Goal: Task Accomplishment & Management: Manage account settings

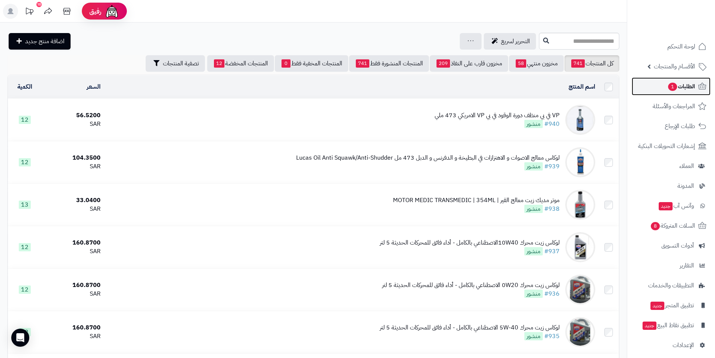
click at [693, 90] on span "الطلبات 1" at bounding box center [682, 86] width 28 height 11
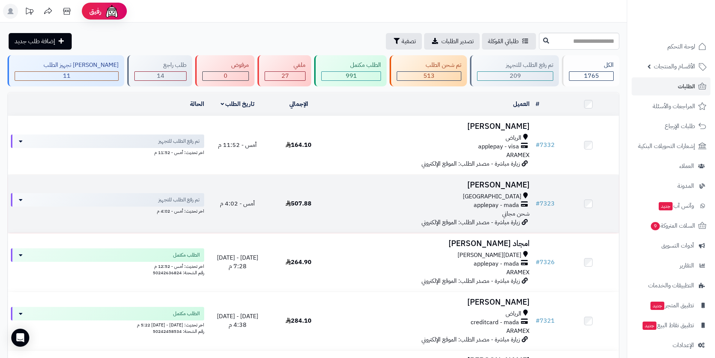
click at [505, 185] on h3 "مطلق الدعدي" at bounding box center [431, 185] width 198 height 9
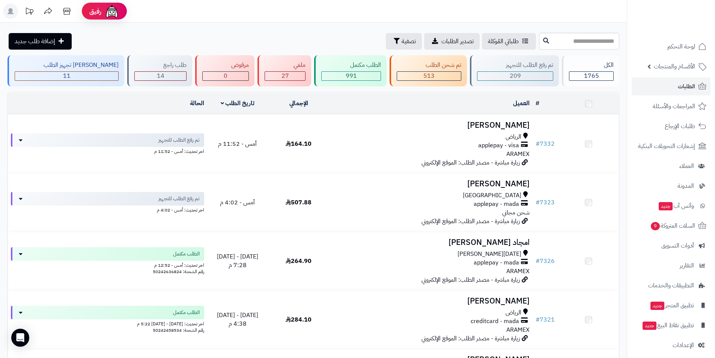
click at [488, 121] on h3 "[PERSON_NAME]" at bounding box center [431, 125] width 198 height 9
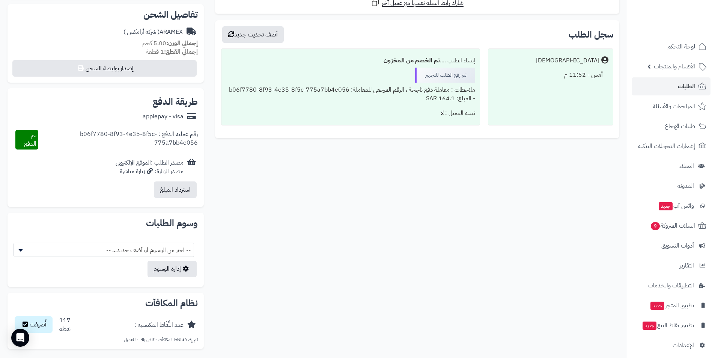
scroll to position [301, 0]
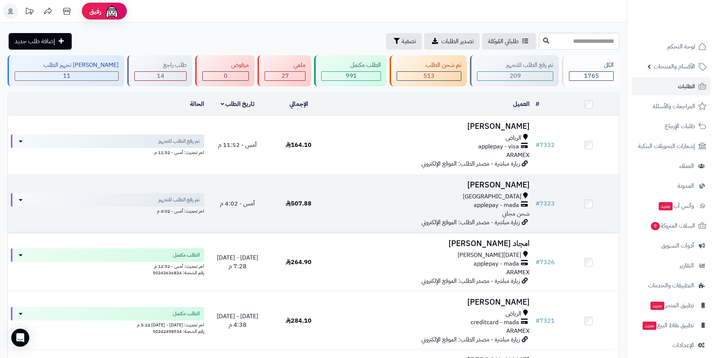
click at [501, 187] on h3 "مطلق الدعدي" at bounding box center [431, 185] width 198 height 9
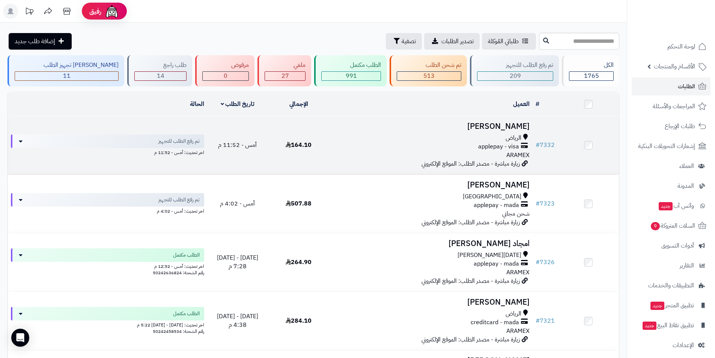
click at [484, 132] on td "Abdullah Abdulmohsen الرياض applepay - visa ARAMEX زيارة مباشرة - مصدر الطلب: ا…" at bounding box center [431, 145] width 204 height 58
click at [480, 126] on h3 "[PERSON_NAME]" at bounding box center [431, 126] width 198 height 9
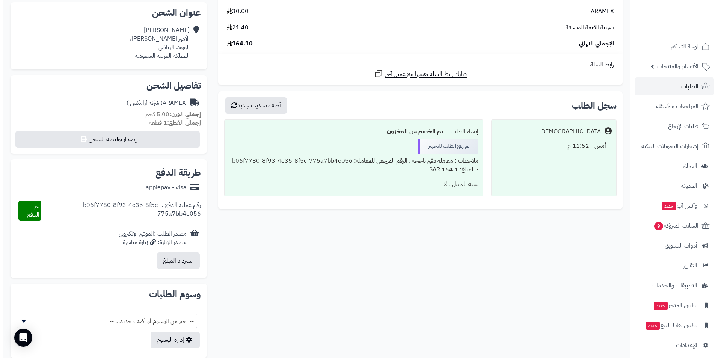
scroll to position [75, 0]
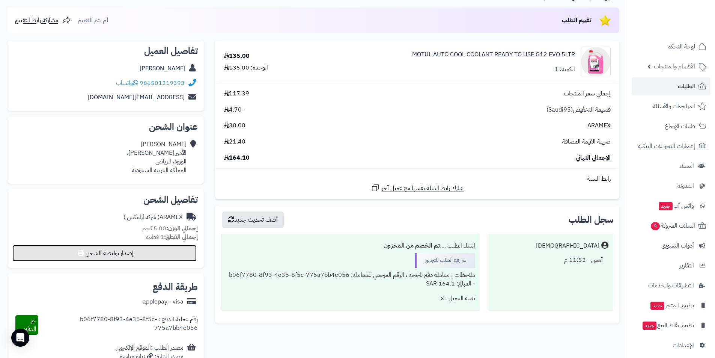
click at [121, 253] on button "إصدار بوليصة الشحن" at bounding box center [104, 253] width 184 height 17
select select "******"
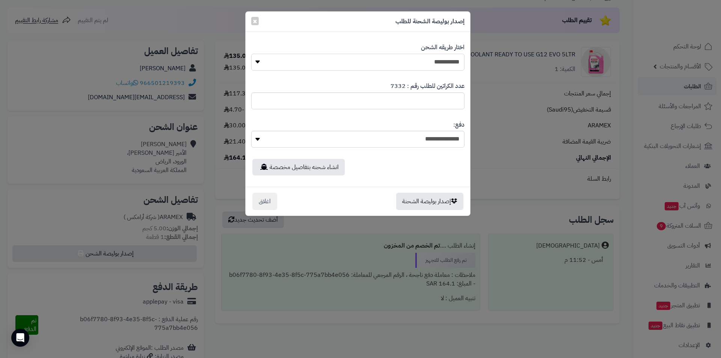
click at [342, 63] on select "**********" at bounding box center [357, 62] width 213 height 17
click at [251, 54] on select "**********" at bounding box center [357, 62] width 213 height 17
click at [429, 202] on button "إصدار بوليصة الشحنة" at bounding box center [429, 200] width 67 height 17
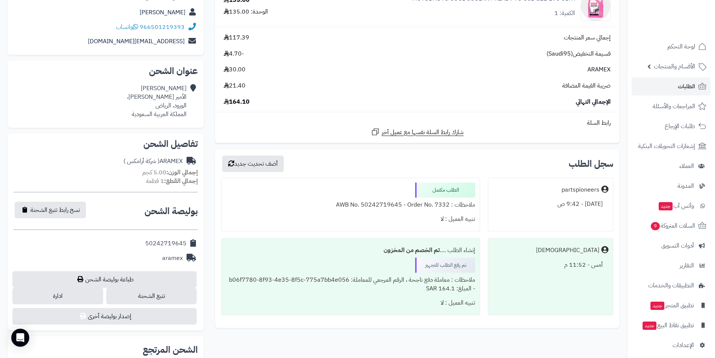
scroll to position [188, 0]
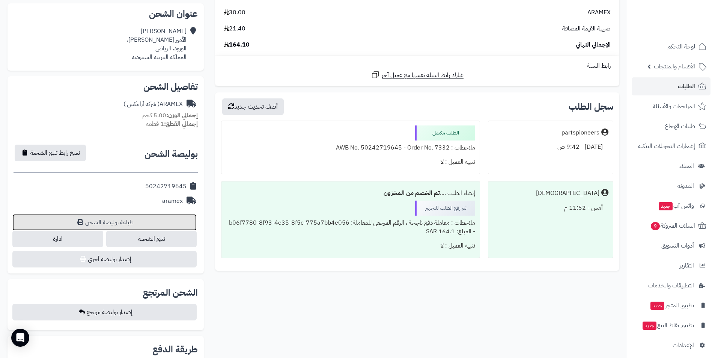
click at [128, 221] on link "طباعة بوليصة الشحن" at bounding box center [104, 222] width 184 height 17
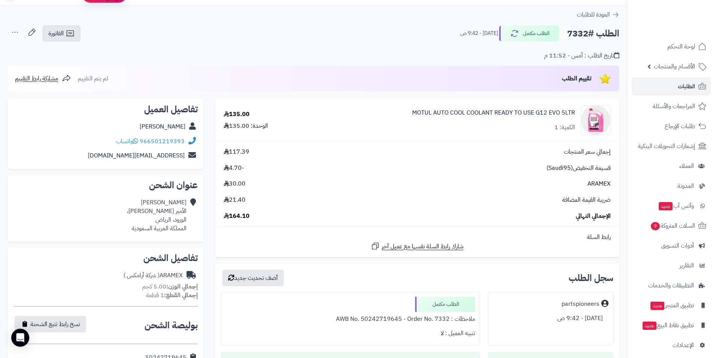
scroll to position [0, 0]
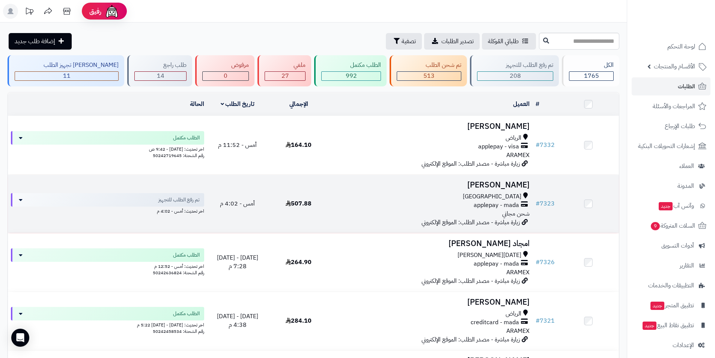
click at [498, 184] on h3 "[PERSON_NAME]" at bounding box center [431, 185] width 198 height 9
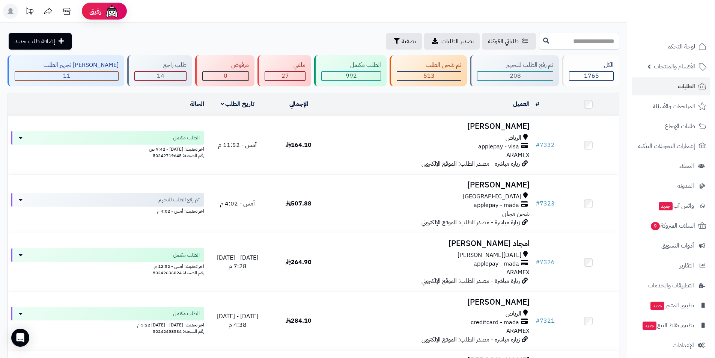
click at [539, 41] on input "text" at bounding box center [579, 41] width 80 height 17
type input "****"
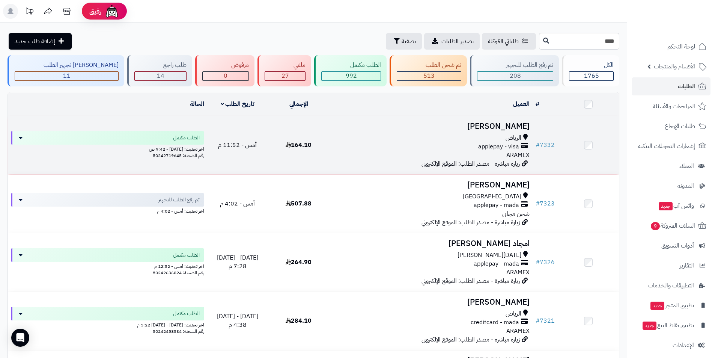
click at [478, 122] on h3 "Abdullah Abdulmohsen" at bounding box center [431, 126] width 198 height 9
click at [478, 124] on h3 "[PERSON_NAME]" at bounding box center [431, 126] width 198 height 9
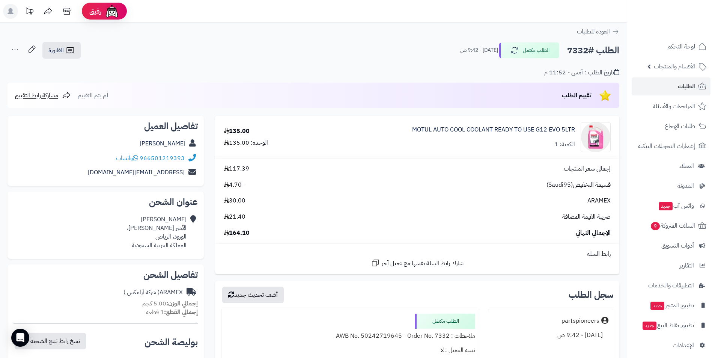
drag, startPoint x: 116, startPoint y: 142, endPoint x: 190, endPoint y: 143, distance: 74.0
click at [190, 143] on div "[PERSON_NAME]" at bounding box center [106, 143] width 184 height 15
copy div "[PERSON_NAME]"
drag, startPoint x: 146, startPoint y: 152, endPoint x: 184, endPoint y: 161, distance: 39.1
click at [184, 161] on div "966501219393 واتساب" at bounding box center [106, 158] width 184 height 15
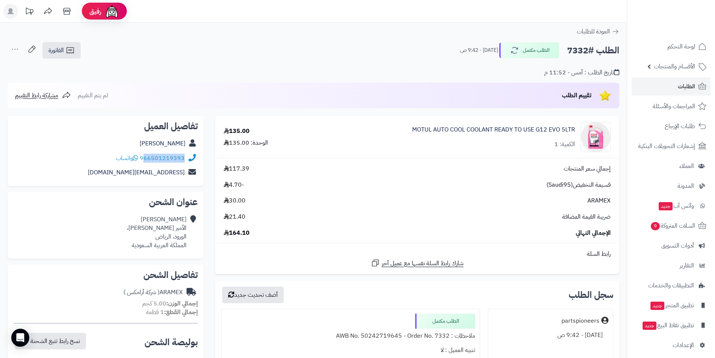
copy link "66501219393"
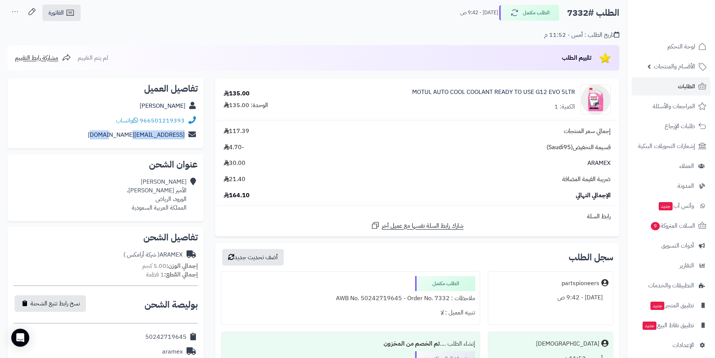
drag, startPoint x: 119, startPoint y: 133, endPoint x: 187, endPoint y: 138, distance: 68.2
click at [187, 138] on div "aalburaidi0@gmail.com" at bounding box center [106, 135] width 184 height 15
copy div "aalburaidi0@gmail.com"
click at [569, 12] on h2 "الطلب #7332" at bounding box center [593, 12] width 52 height 15
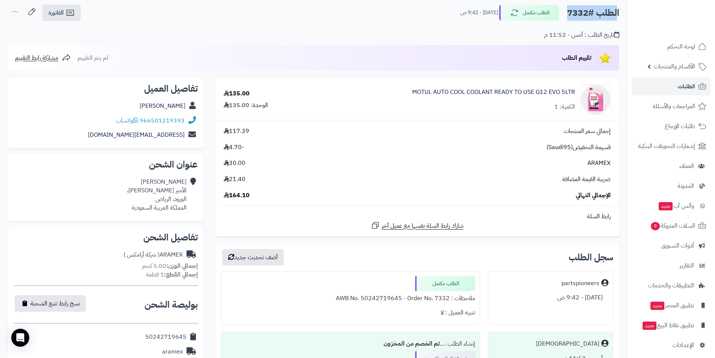
click at [569, 12] on h2 "الطلب #7332" at bounding box center [593, 12] width 52 height 15
click at [591, 16] on h2 "الطلب #7332" at bounding box center [593, 12] width 52 height 15
drag, startPoint x: 587, startPoint y: 15, endPoint x: 570, endPoint y: 18, distance: 17.8
click at [570, 18] on h2 "الطلب #7332" at bounding box center [593, 12] width 52 height 15
copy h2 "7332"
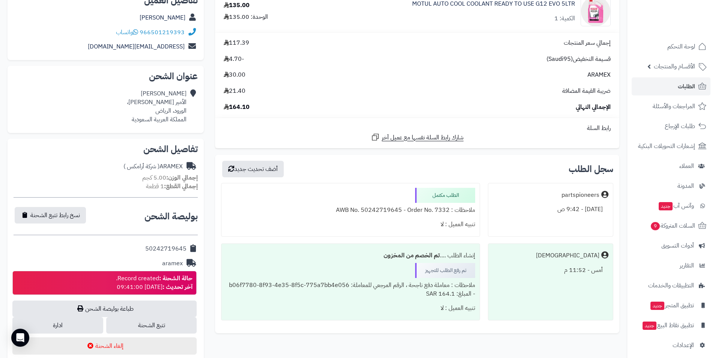
scroll to position [113, 0]
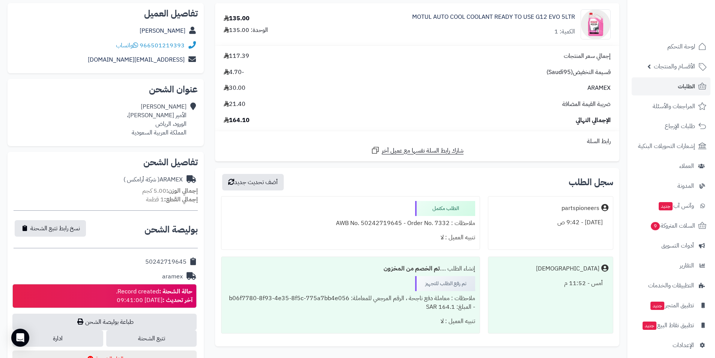
click at [231, 73] on span "-4.70" at bounding box center [234, 72] width 20 height 9
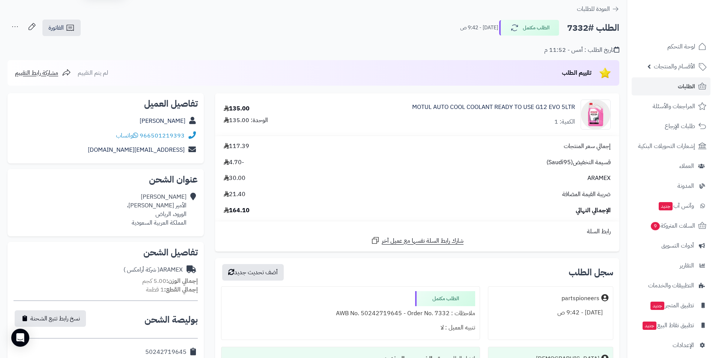
scroll to position [0, 0]
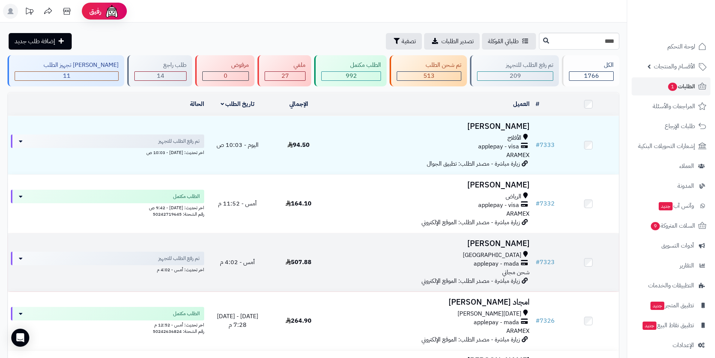
click at [511, 241] on h3 "[PERSON_NAME]" at bounding box center [431, 243] width 198 height 9
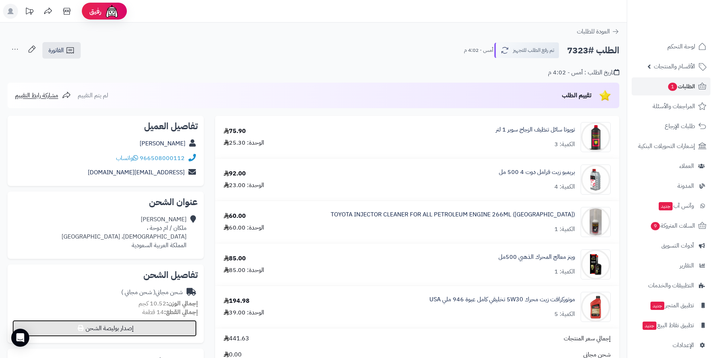
click at [164, 330] on button "إصدار بوليصة الشحن" at bounding box center [104, 328] width 184 height 17
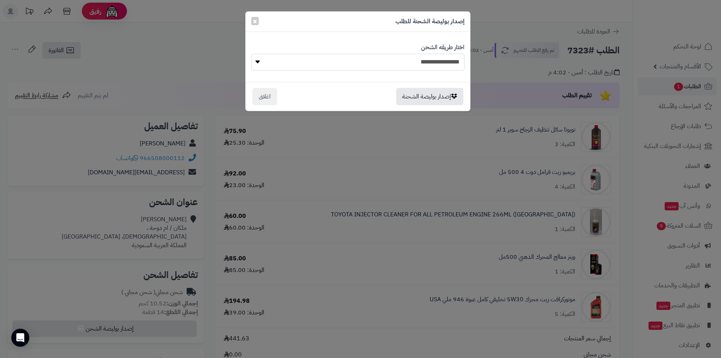
click at [362, 62] on select "**********" at bounding box center [357, 62] width 213 height 17
select select "******"
click at [251, 54] on select "**********" at bounding box center [357, 62] width 213 height 17
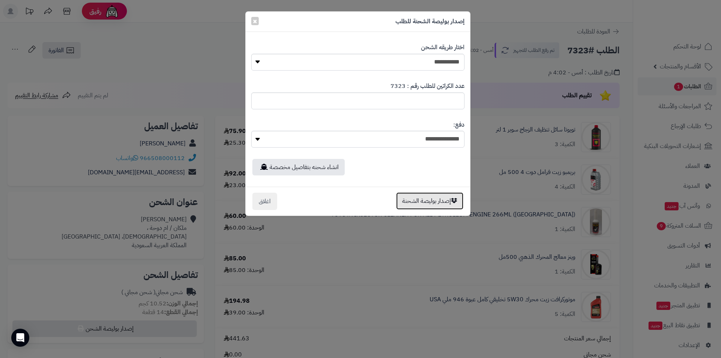
click at [422, 204] on button "إصدار بوليصة الشحنة" at bounding box center [429, 200] width 67 height 17
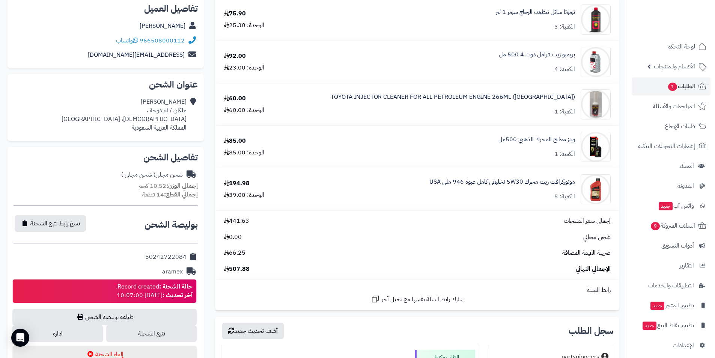
scroll to position [150, 0]
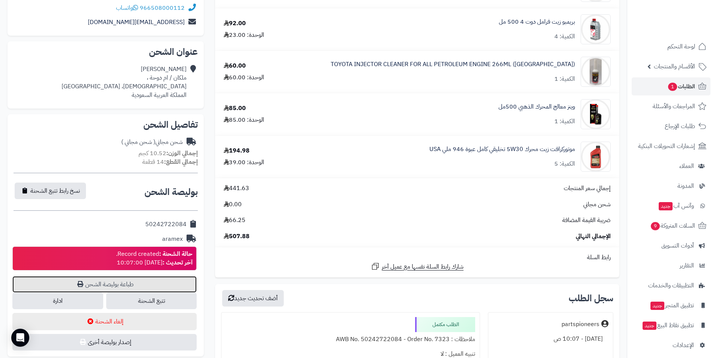
click at [91, 289] on link "طباعة بوليصة الشحن" at bounding box center [104, 284] width 184 height 17
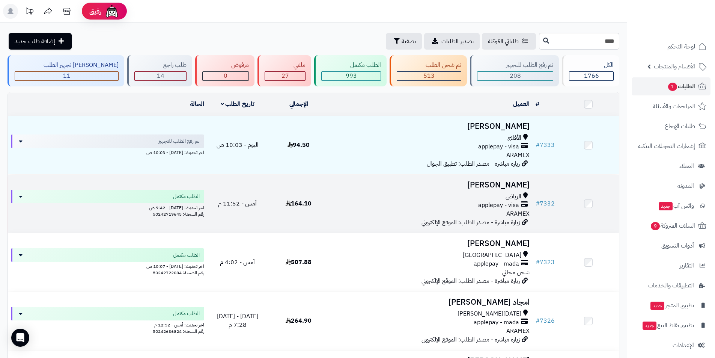
click at [504, 181] on h3 "[PERSON_NAME]" at bounding box center [431, 185] width 198 height 9
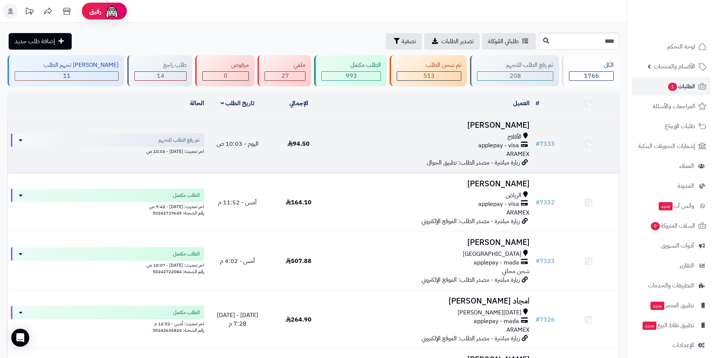
click at [496, 130] on h3 "جازع القحطاني" at bounding box center [431, 125] width 198 height 9
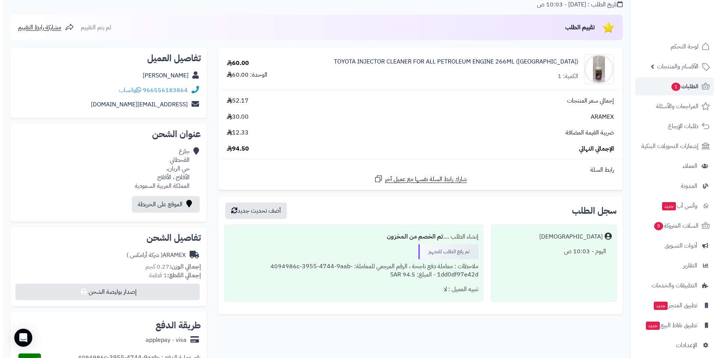
scroll to position [150, 0]
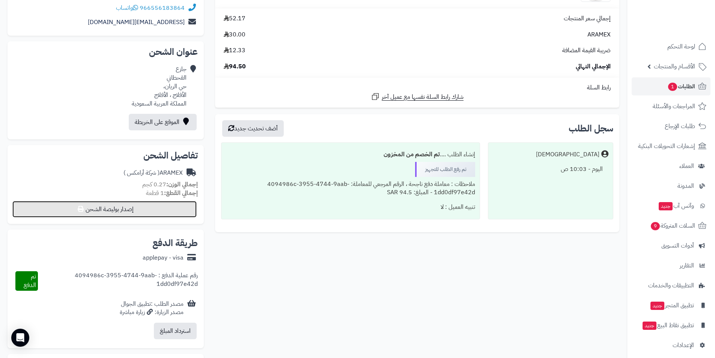
click at [134, 206] on button "إصدار بوليصة الشحن" at bounding box center [104, 209] width 184 height 17
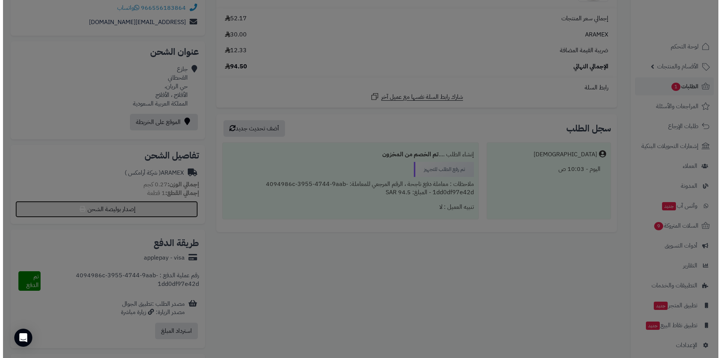
select select "******"
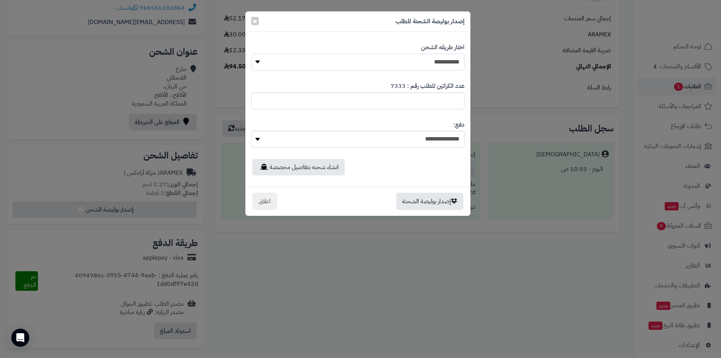
click at [395, 63] on select "**********" at bounding box center [357, 62] width 213 height 17
click at [251, 54] on select "**********" at bounding box center [357, 62] width 213 height 17
click at [423, 199] on button "إصدار بوليصة الشحنة" at bounding box center [429, 200] width 67 height 17
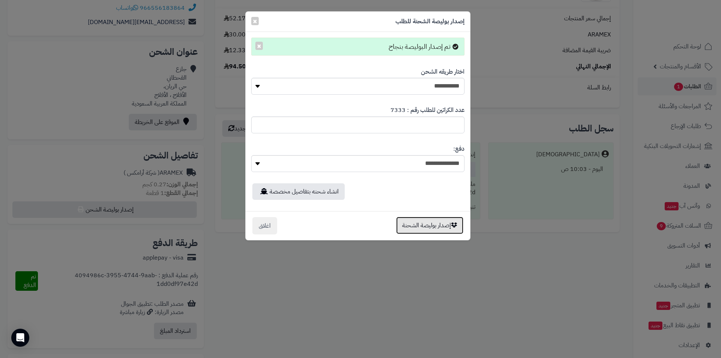
click at [431, 223] on button "إصدار بوليصة الشحنة" at bounding box center [429, 225] width 67 height 17
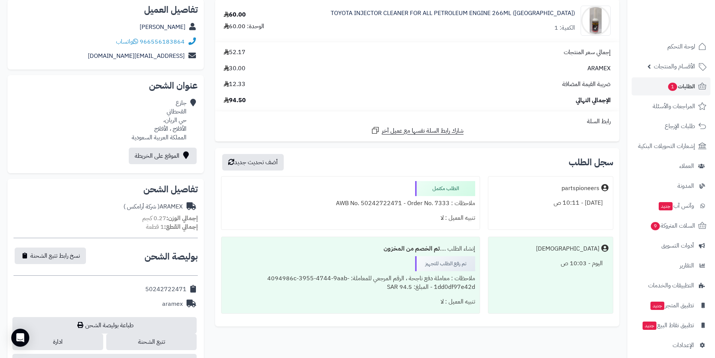
scroll to position [188, 0]
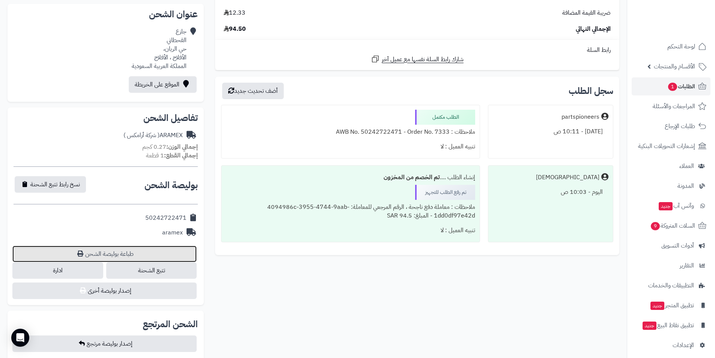
click at [115, 257] on link "طباعة بوليصة الشحن" at bounding box center [104, 254] width 184 height 17
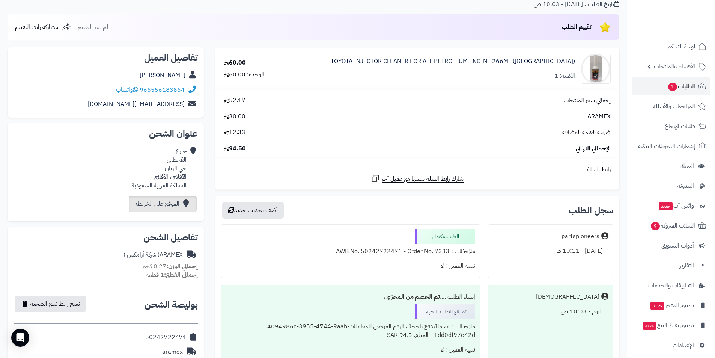
scroll to position [0, 0]
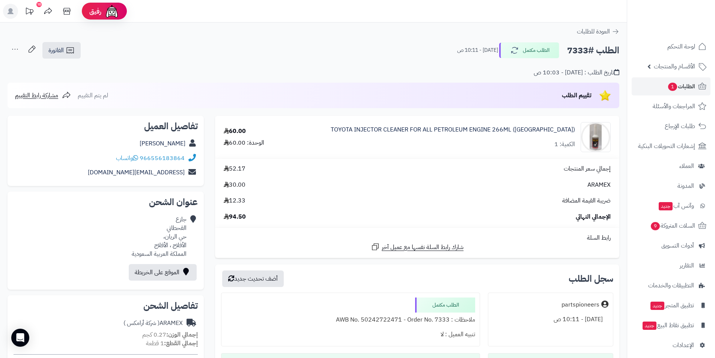
drag, startPoint x: 149, startPoint y: 141, endPoint x: 191, endPoint y: 144, distance: 41.8
click at [191, 144] on div "جازع القحطاني" at bounding box center [106, 143] width 184 height 15
copy div "جازع القحطاني"
click at [240, 170] on span "52.17" at bounding box center [235, 168] width 22 height 9
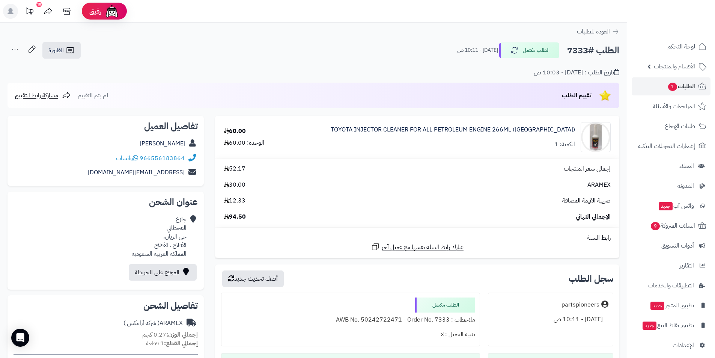
copy span "52.17"
drag, startPoint x: 150, startPoint y: 146, endPoint x: 187, endPoint y: 143, distance: 37.2
click at [187, 143] on div "جازع القحطاني" at bounding box center [106, 143] width 184 height 15
copy div "جازع القحطاني"
click at [568, 52] on h2 "الطلب #7333" at bounding box center [593, 50] width 52 height 15
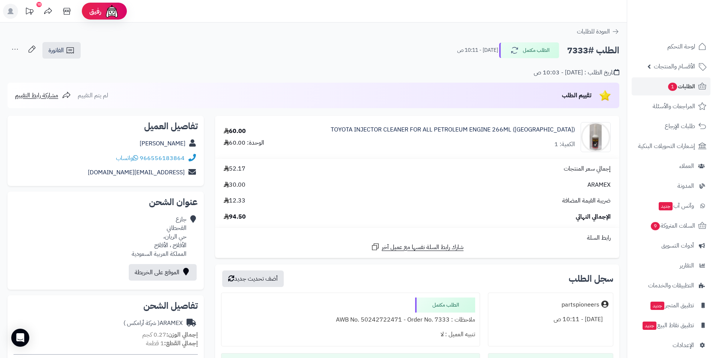
click at [568, 52] on h2 "الطلب #7333" at bounding box center [593, 50] width 52 height 15
drag, startPoint x: 144, startPoint y: 151, endPoint x: 184, endPoint y: 160, distance: 41.1
click at [184, 160] on div "966556183864 واتساب" at bounding box center [106, 158] width 184 height 15
drag, startPoint x: 184, startPoint y: 160, endPoint x: 177, endPoint y: 157, distance: 7.7
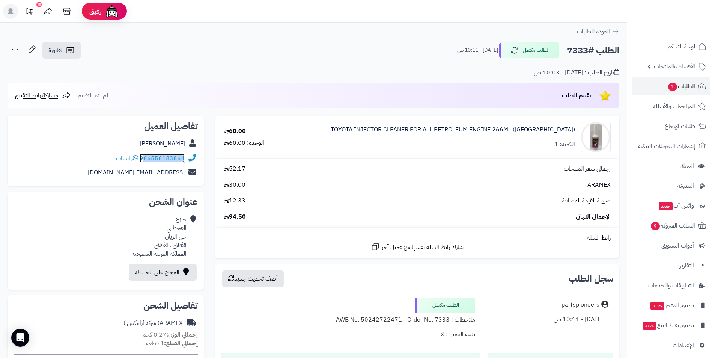
copy link "66556183864"
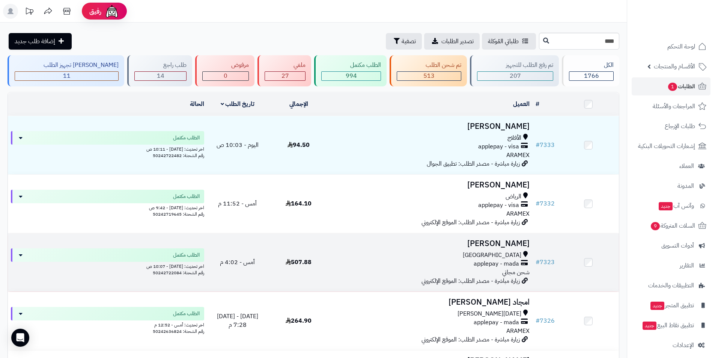
click at [503, 240] on h3 "[PERSON_NAME]" at bounding box center [431, 243] width 198 height 9
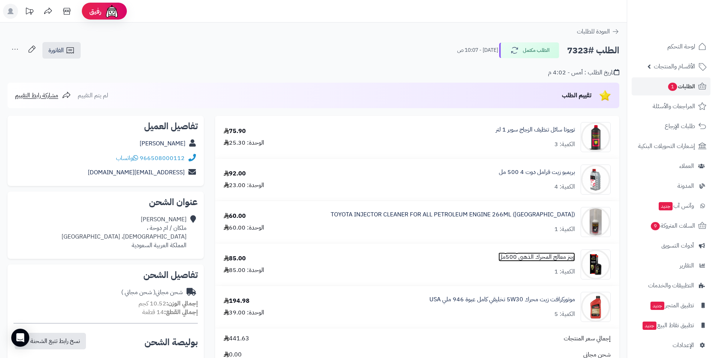
click at [522, 254] on link "وينز معالج المحرك الذهبي 500مل" at bounding box center [537, 257] width 77 height 9
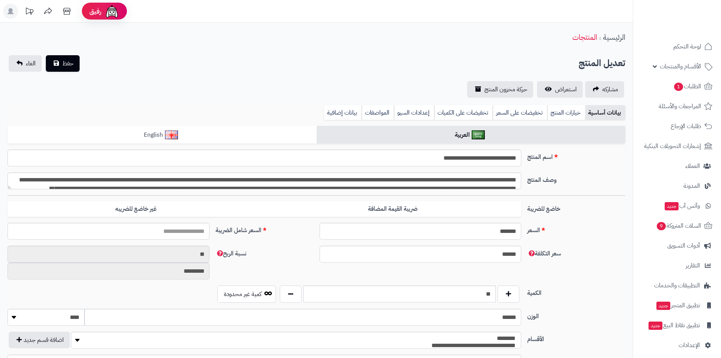
type input "*****"
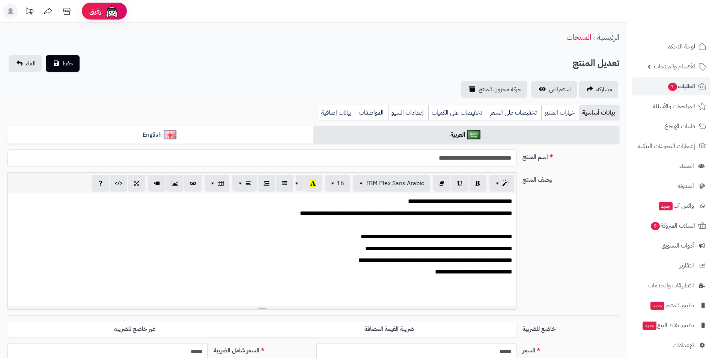
scroll to position [15, 0]
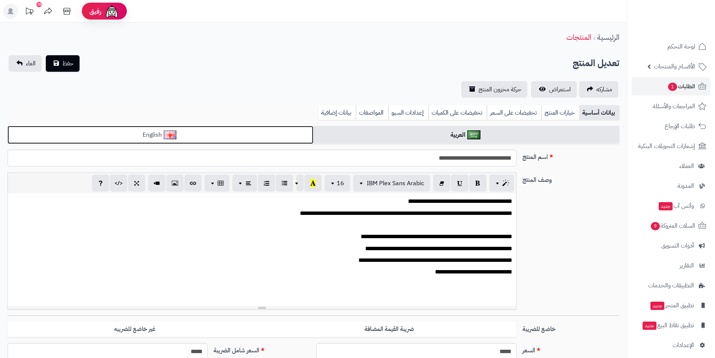
click at [216, 131] on link "English" at bounding box center [161, 135] width 306 height 18
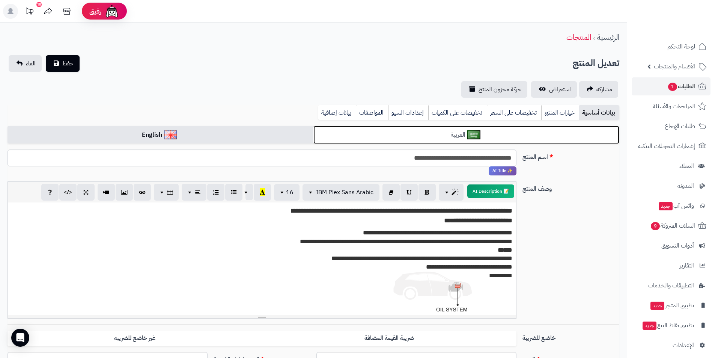
click at [332, 134] on link "العربية" at bounding box center [467, 135] width 306 height 18
